Goal: Task Accomplishment & Management: Manage account settings

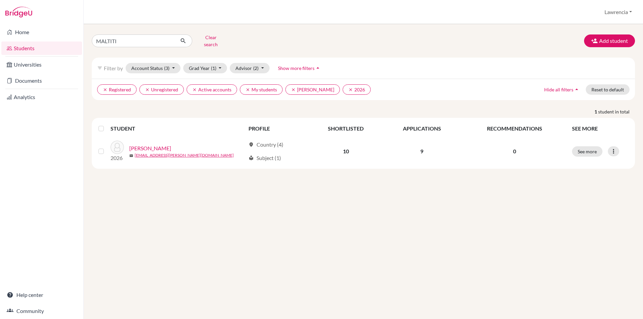
click at [129, 42] on input "MALTITI" at bounding box center [133, 40] width 83 height 13
type input "M"
type input "effua"
click button "submit" at bounding box center [183, 40] width 18 height 13
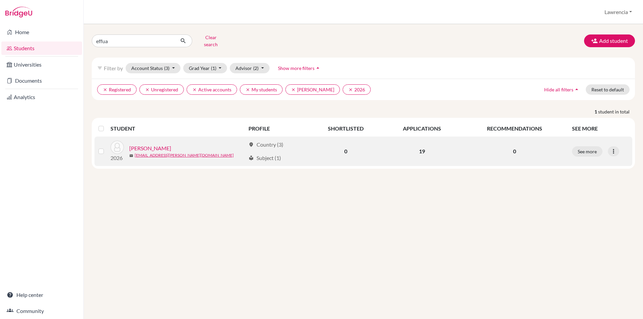
click at [159, 144] on link "OSEI, EFFUAH Baawah" at bounding box center [150, 148] width 42 height 8
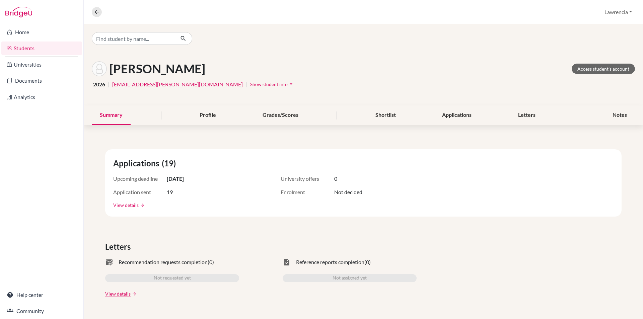
click at [123, 207] on link "View details" at bounding box center [125, 205] width 25 height 7
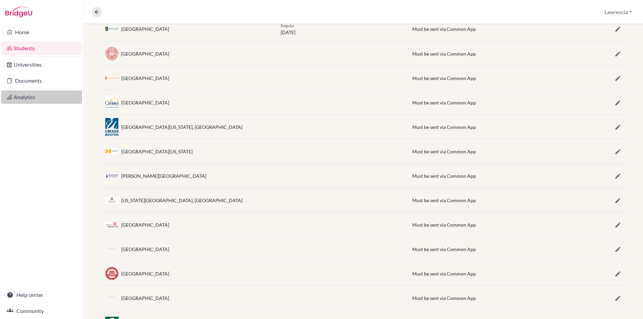
scroll to position [268, 0]
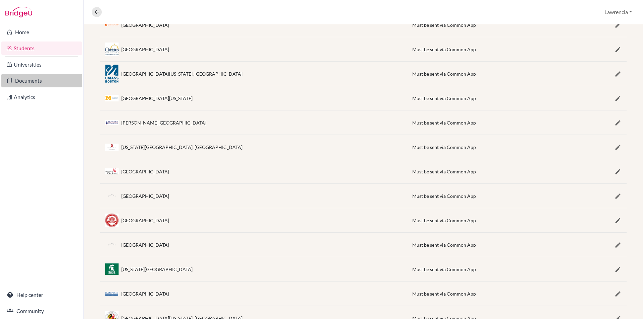
click at [42, 85] on link "Documents" at bounding box center [41, 80] width 81 height 13
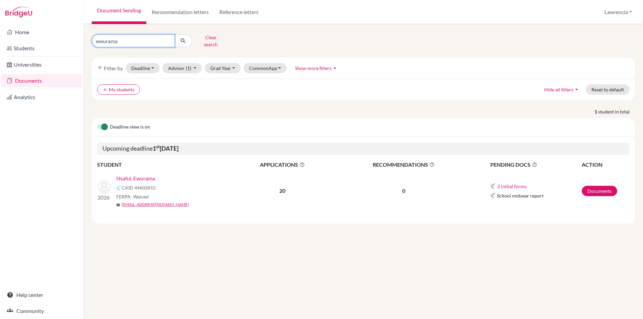
click at [148, 43] on input "ewurama" at bounding box center [133, 40] width 83 height 13
type input "e"
type input "effua"
click button "submit" at bounding box center [183, 40] width 18 height 13
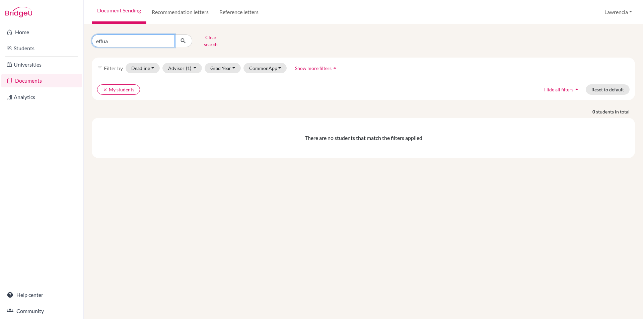
click at [114, 38] on input "effua" at bounding box center [133, 40] width 83 height 13
type input "effuah"
click button "submit" at bounding box center [183, 40] width 18 height 13
click at [36, 50] on link "Students" at bounding box center [41, 48] width 81 height 13
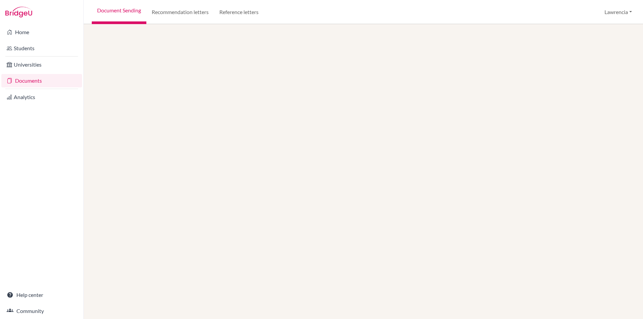
click at [53, 84] on link "Documents" at bounding box center [41, 80] width 81 height 13
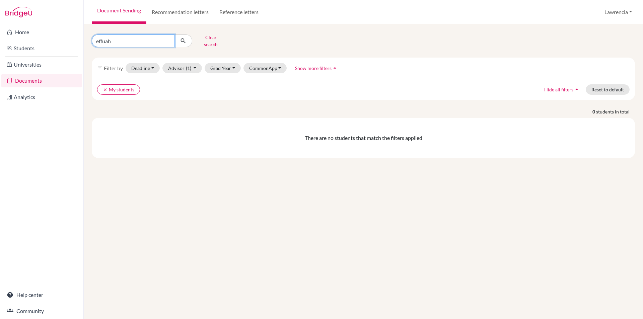
click at [124, 36] on input "effuah" at bounding box center [133, 40] width 83 height 13
type input "effua"
click button "submit" at bounding box center [183, 40] width 18 height 13
click at [119, 37] on input "effua" at bounding box center [133, 40] width 83 height 13
type input "e"
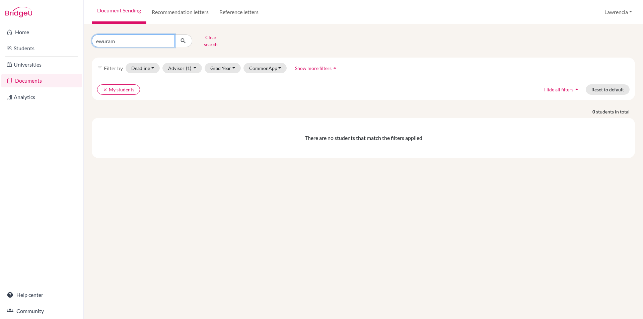
type input "ewurama"
click button "submit" at bounding box center [183, 40] width 18 height 13
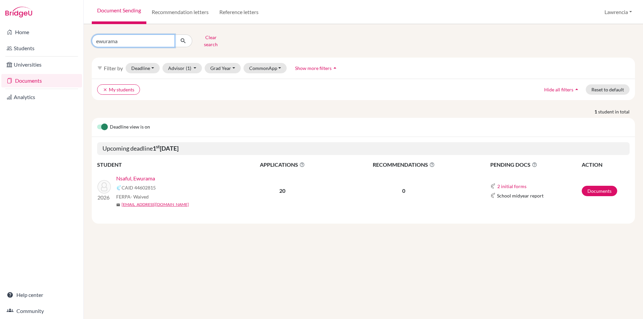
click at [134, 42] on input "ewurama" at bounding box center [133, 40] width 83 height 13
type input "e"
type input "effua"
click button "submit" at bounding box center [183, 40] width 18 height 13
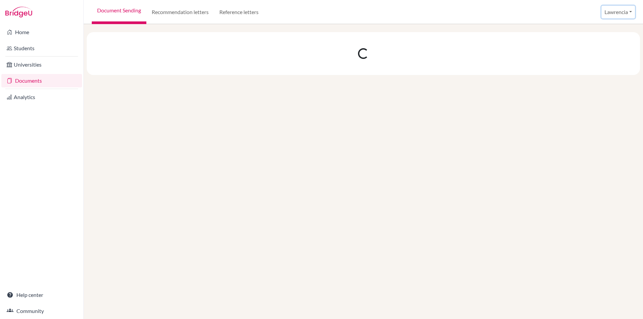
click at [630, 12] on button "Lawrencia" at bounding box center [617, 12] width 33 height 13
click at [579, 124] on div at bounding box center [363, 171] width 559 height 295
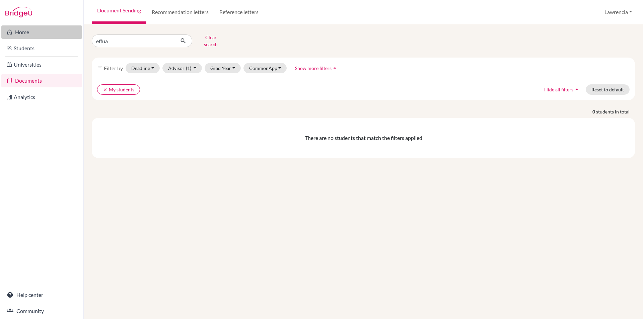
click at [33, 30] on link "Home" at bounding box center [41, 31] width 81 height 13
click at [133, 39] on input "effua" at bounding box center [133, 40] width 83 height 13
type input "effuah"
click button "submit" at bounding box center [183, 40] width 18 height 13
click at [186, 65] on span "(1)" at bounding box center [188, 68] width 5 height 6
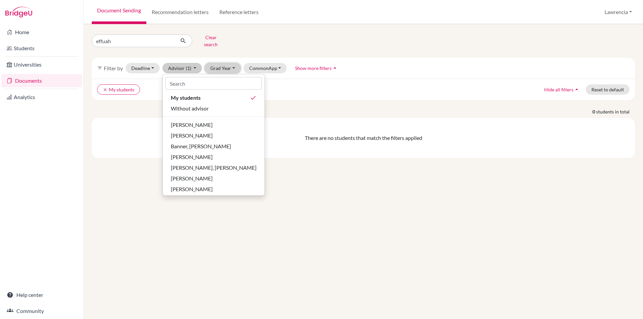
click at [226, 67] on button "Grad Year" at bounding box center [223, 68] width 36 height 10
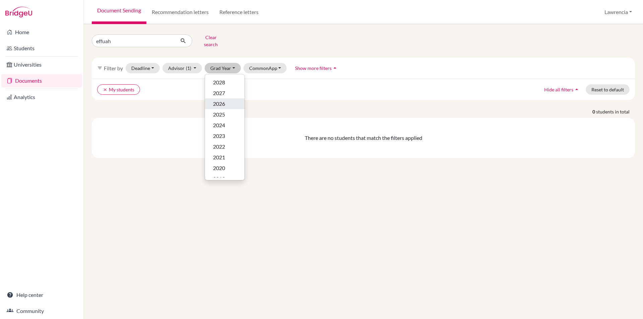
click at [221, 100] on span "2026" at bounding box center [219, 104] width 12 height 8
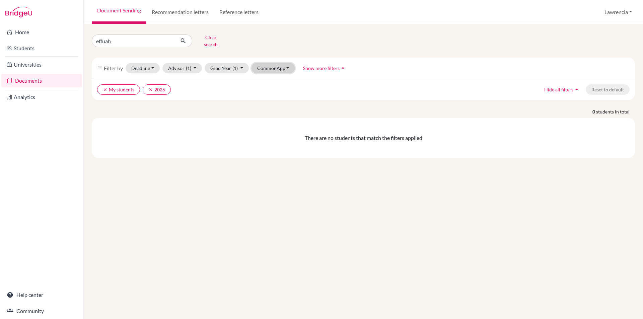
click at [274, 64] on button "CommonApp" at bounding box center [273, 68] width 44 height 10
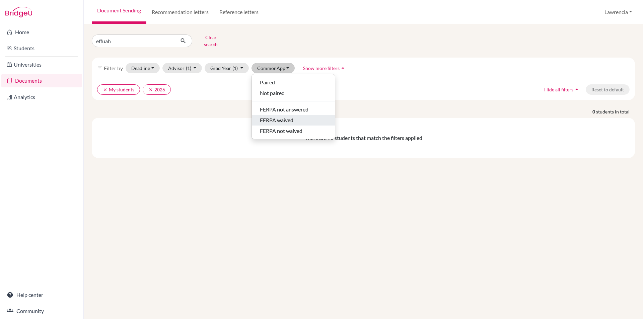
click at [268, 116] on span "FERPA waived" at bounding box center [276, 120] width 33 height 8
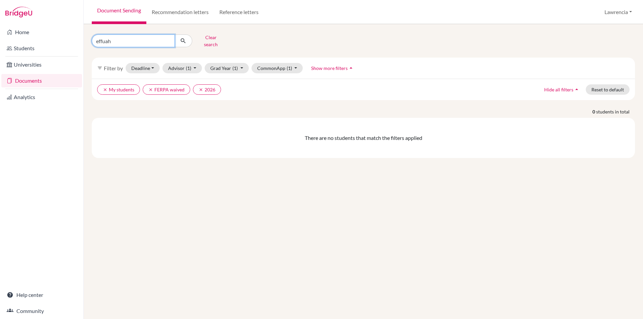
click at [139, 37] on input "effuah" at bounding box center [133, 40] width 83 height 13
type input "e"
type input "baawah"
click button "submit" at bounding box center [183, 40] width 18 height 13
click at [286, 63] on button "CommonApp (1)" at bounding box center [277, 68] width 52 height 10
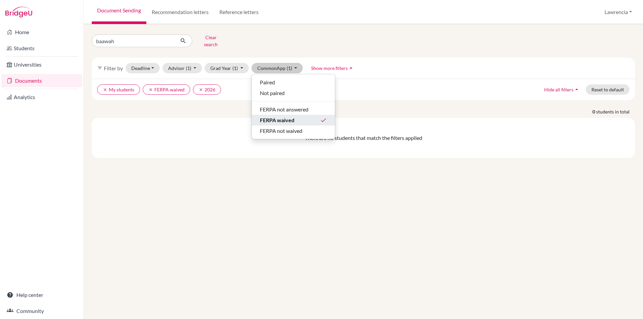
click at [286, 116] on span "FERPA waived" at bounding box center [277, 120] width 34 height 8
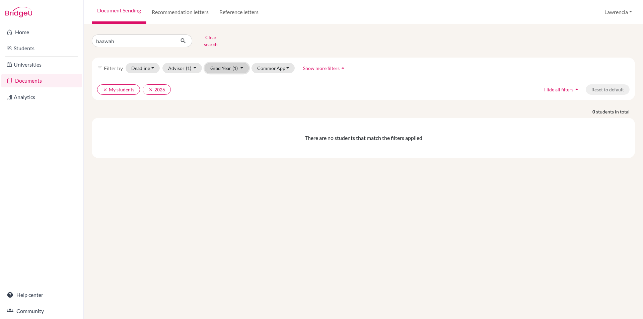
click at [230, 64] on button "Grad Year (1)" at bounding box center [227, 68] width 44 height 10
click at [218, 100] on span "2026" at bounding box center [219, 104] width 12 height 8
click at [181, 63] on button "Advisor (1)" at bounding box center [182, 68] width 40 height 10
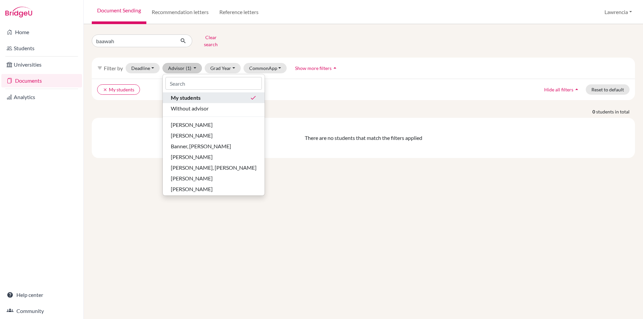
click at [210, 94] on div "My students done" at bounding box center [214, 98] width 86 height 8
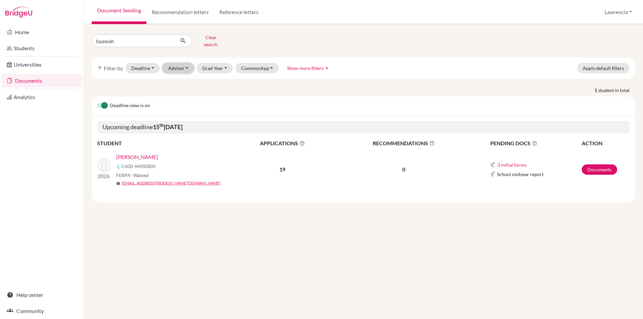
click at [180, 63] on button "Advisor" at bounding box center [178, 68] width 32 height 10
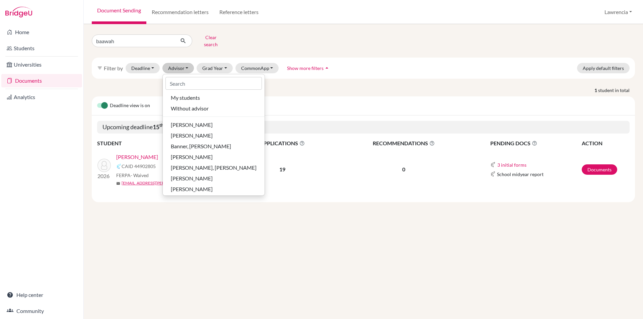
click at [416, 32] on div "baawah Clear search" at bounding box center [363, 40] width 553 height 17
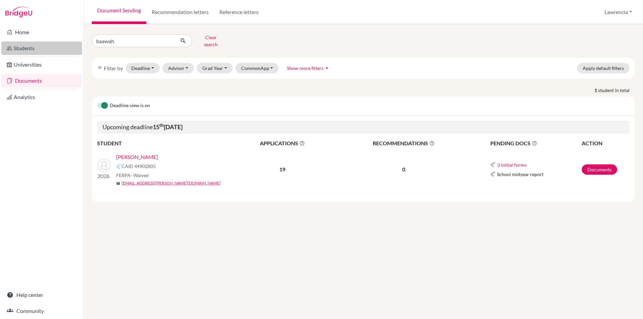
click at [34, 46] on link "Students" at bounding box center [41, 48] width 81 height 13
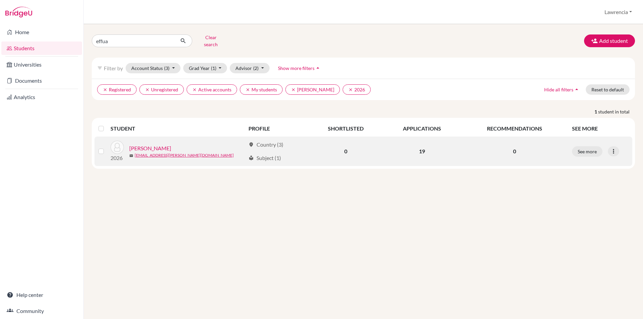
click at [147, 144] on link "[PERSON_NAME]" at bounding box center [150, 148] width 42 height 8
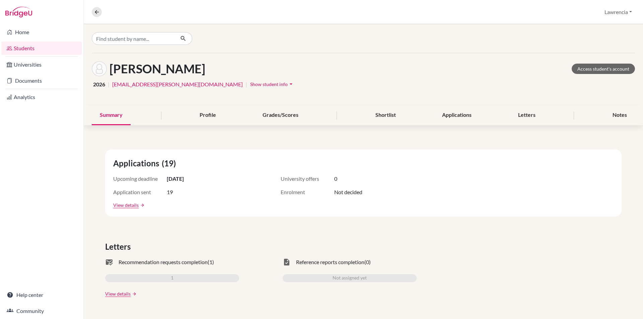
click at [288, 84] on icon "arrow_drop_down" at bounding box center [291, 84] width 7 height 7
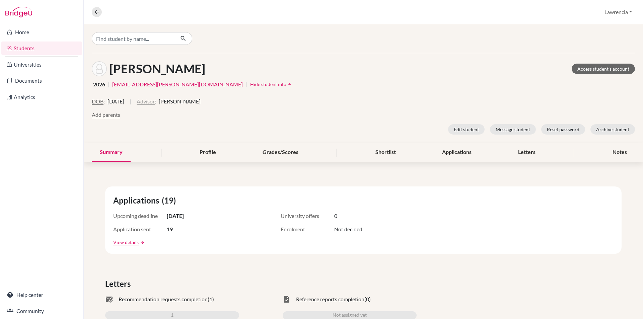
click at [155, 102] on button "Advisor" at bounding box center [146, 101] width 18 height 8
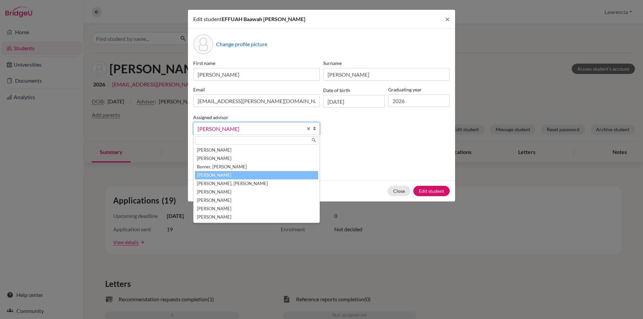
click at [279, 127] on span "[PERSON_NAME]" at bounding box center [249, 129] width 105 height 9
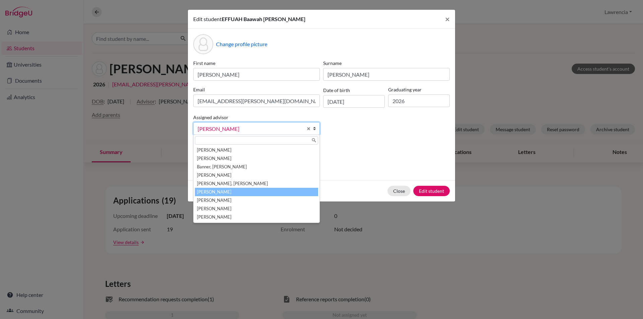
click at [238, 192] on li "Oteng, Lawrencia" at bounding box center [256, 192] width 123 height 8
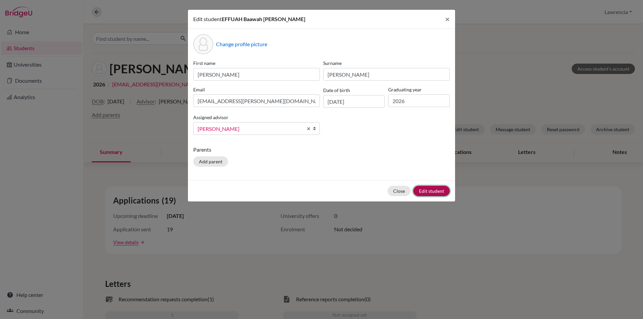
click at [431, 188] on button "Edit student" at bounding box center [431, 191] width 36 height 10
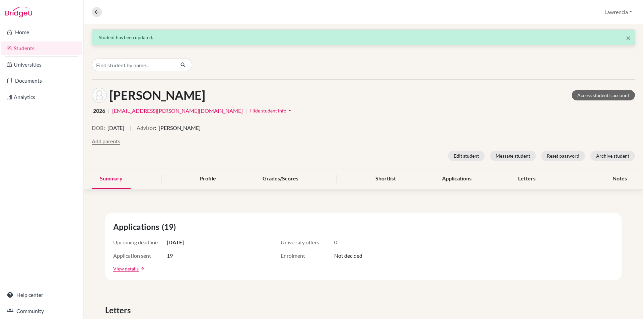
click at [46, 50] on link "Students" at bounding box center [41, 48] width 81 height 13
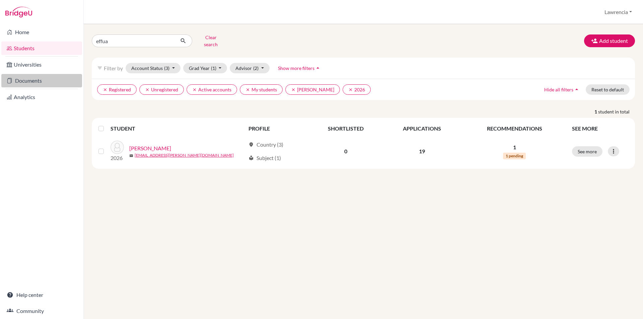
click at [43, 79] on link "Documents" at bounding box center [41, 80] width 81 height 13
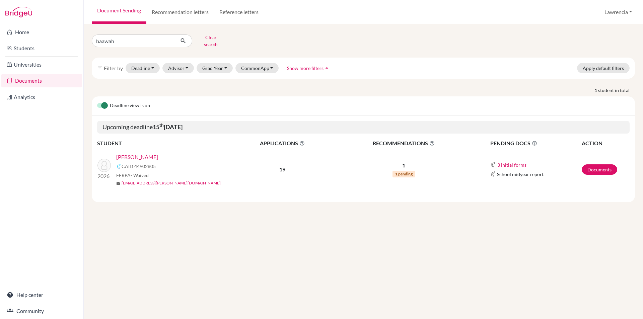
click at [158, 153] on link "[PERSON_NAME]" at bounding box center [137, 157] width 42 height 8
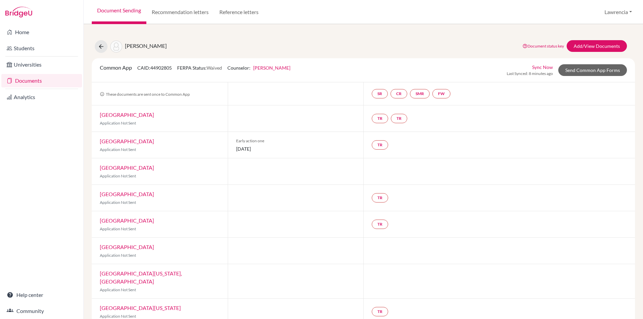
click at [283, 68] on link "[PERSON_NAME]" at bounding box center [271, 68] width 37 height 6
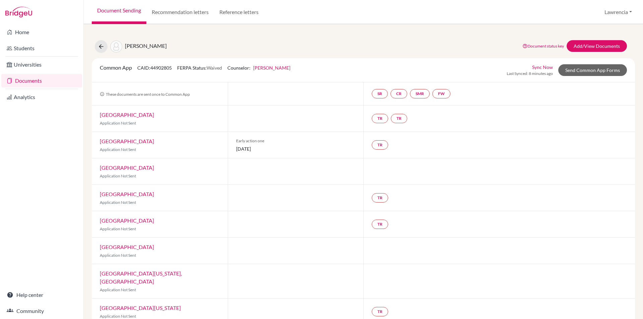
click at [290, 67] on link "[PERSON_NAME]" at bounding box center [271, 68] width 37 height 6
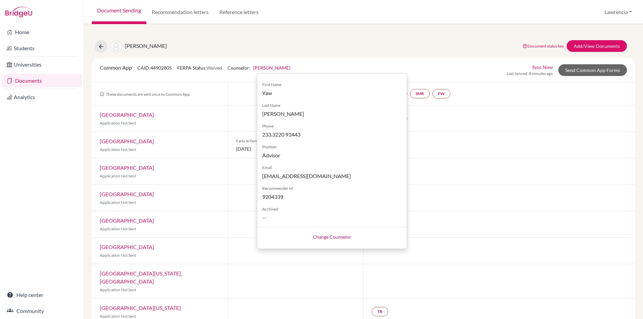
click at [335, 236] on link "Change Counselor" at bounding box center [332, 237] width 38 height 6
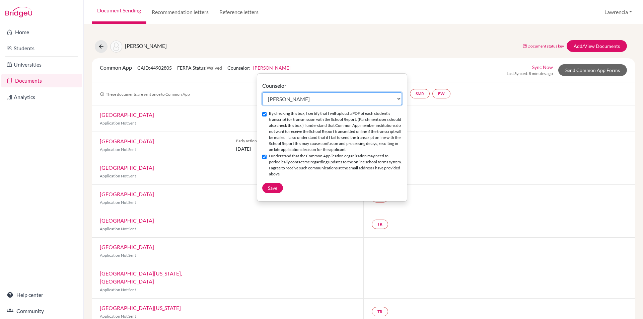
click at [402, 97] on select "Select counselor [PERSON_NAME] [PERSON_NAME] [PERSON_NAME] [PERSON_NAME] [PERSO…" at bounding box center [332, 98] width 140 height 13
select select "400030"
click at [262, 92] on select "Select counselor [PERSON_NAME] [PERSON_NAME] [PERSON_NAME] [PERSON_NAME] [PERSO…" at bounding box center [332, 98] width 140 height 13
checkbox input "false"
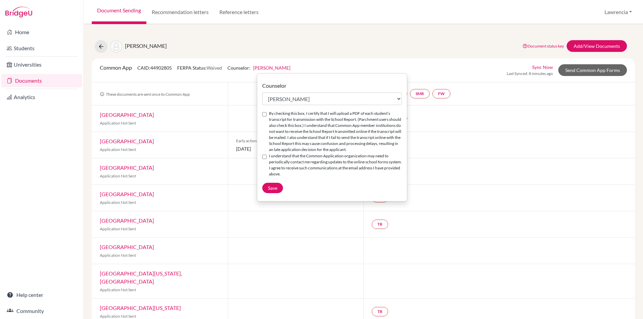
click at [263, 113] on input "By checking this box, I certify that I will upload a PDF of each student’s tran…" at bounding box center [264, 114] width 4 height 4
checkbox input "true"
click at [263, 157] on input "I understand that the Common Application organization may need to periodically …" at bounding box center [264, 157] width 4 height 4
checkbox input "true"
click at [264, 185] on button "Save" at bounding box center [272, 188] width 21 height 10
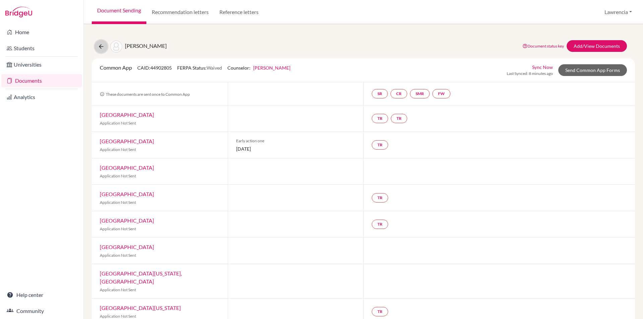
click at [103, 48] on icon at bounding box center [101, 46] width 7 height 7
